Goal: Transaction & Acquisition: Purchase product/service

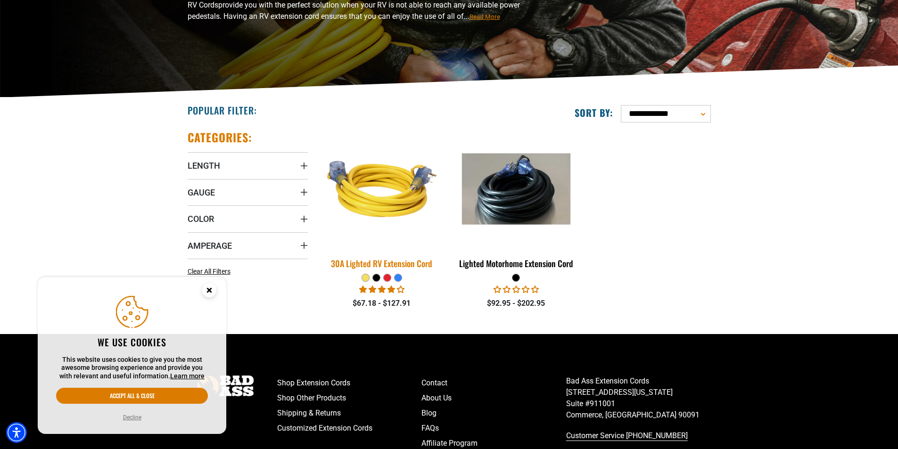
click at [395, 260] on div "30A Lighted RV Extension Cord" at bounding box center [382, 263] width 120 height 8
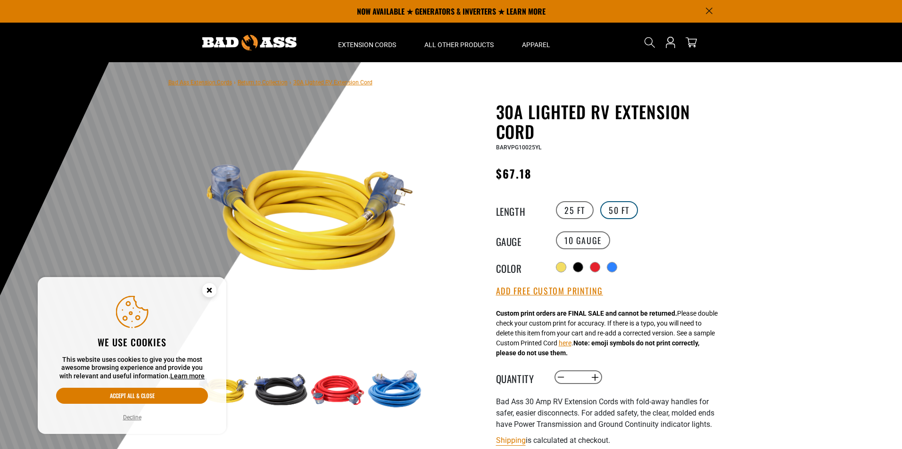
click at [617, 213] on label "50 FT" at bounding box center [619, 210] width 38 height 18
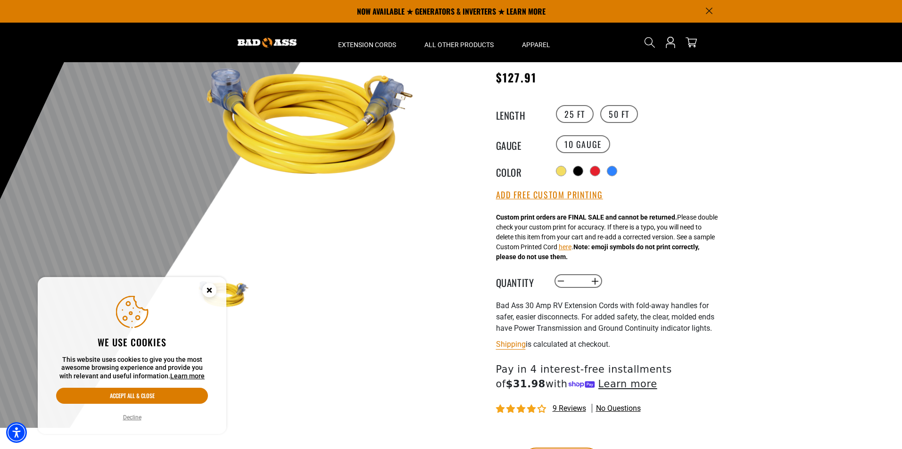
scroll to position [94, 0]
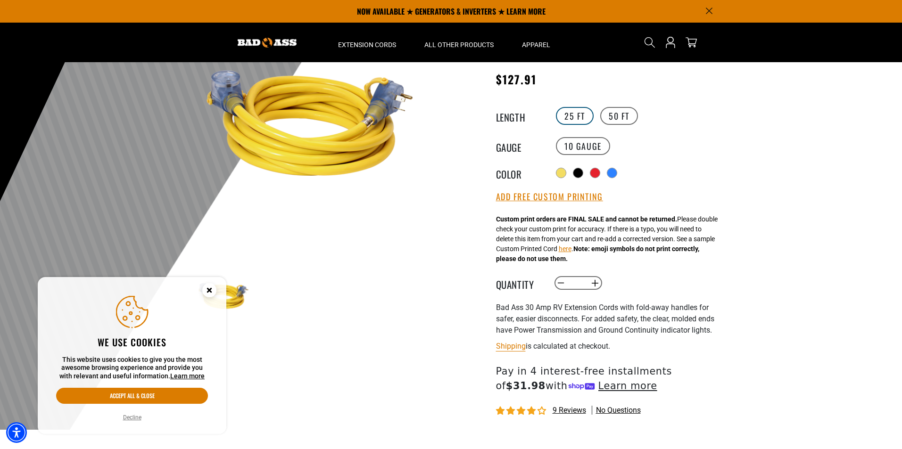
click at [569, 110] on label "25 FT" at bounding box center [575, 116] width 38 height 18
